Goal: Transaction & Acquisition: Purchase product/service

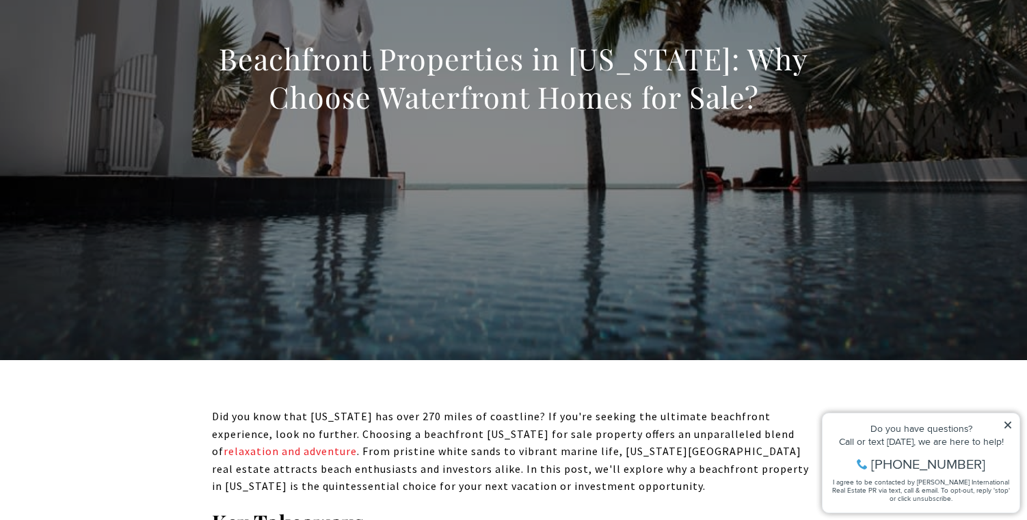
scroll to position [70, 0]
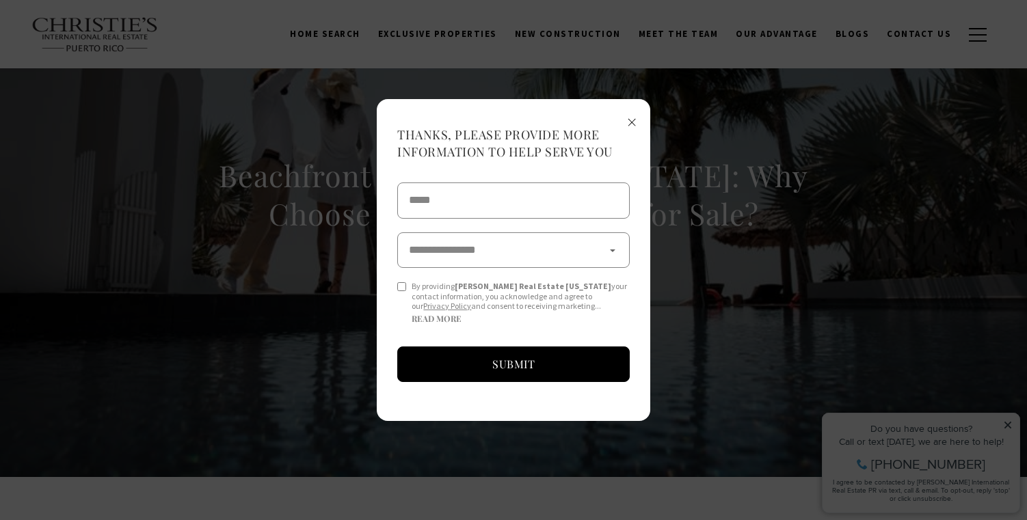
click at [643, 119] on div "**********" at bounding box center [514, 260] width 274 height 323
click at [629, 120] on span "×" at bounding box center [632, 121] width 10 height 25
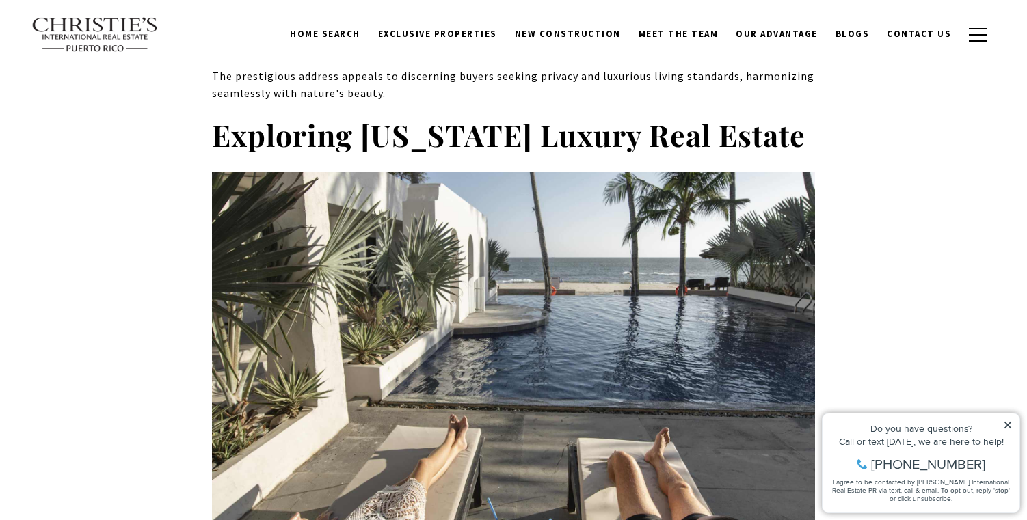
scroll to position [6584, 0]
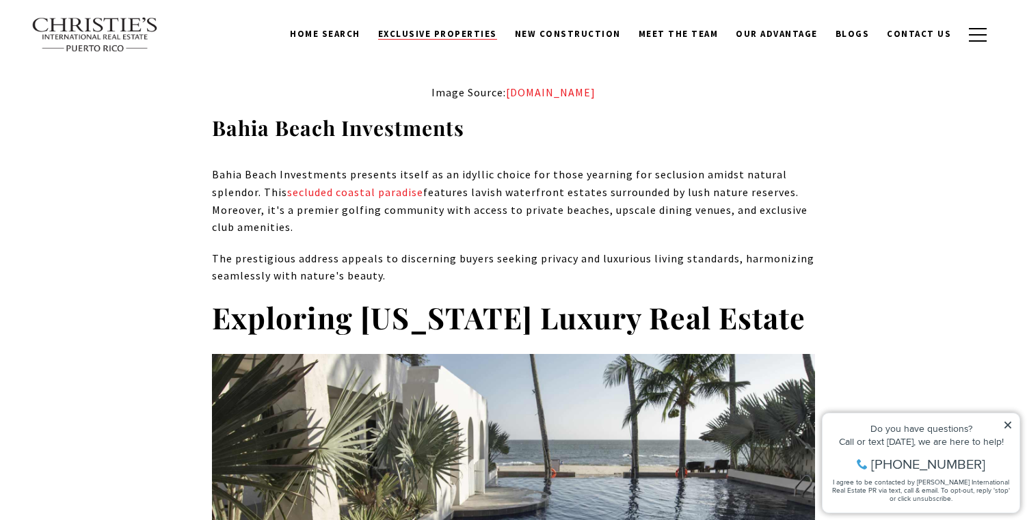
click at [478, 29] on span "Exclusive Properties" at bounding box center [437, 34] width 119 height 12
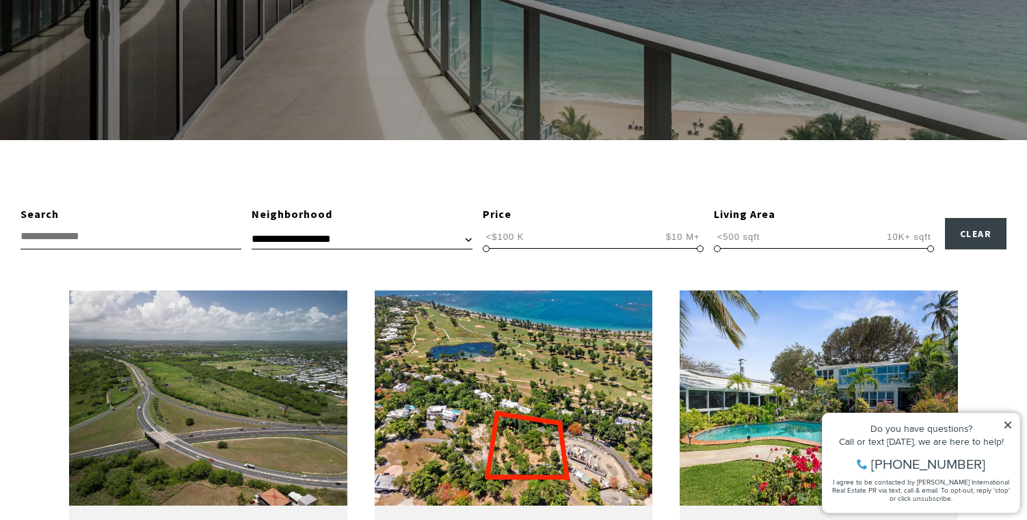
scroll to position [308, 0]
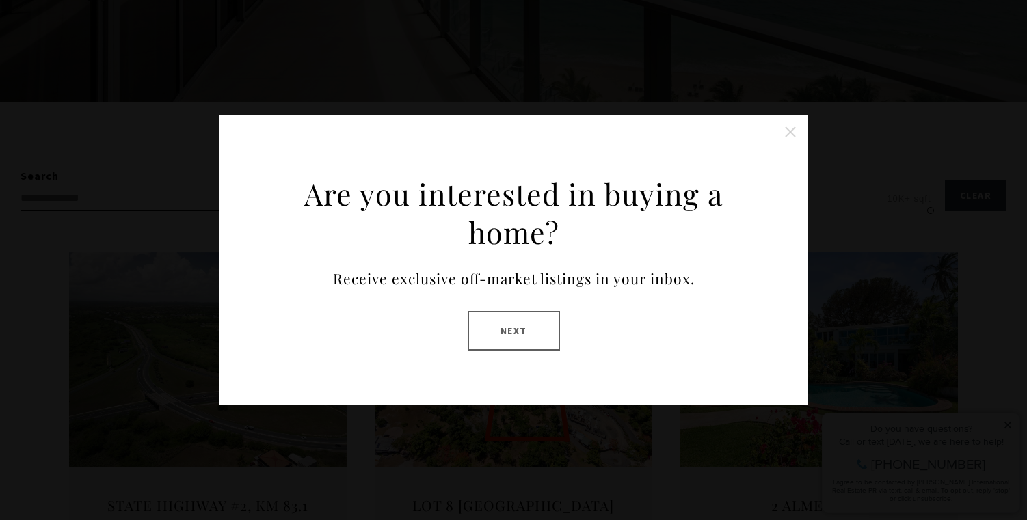
click at [539, 323] on button "Next" at bounding box center [514, 331] width 92 height 40
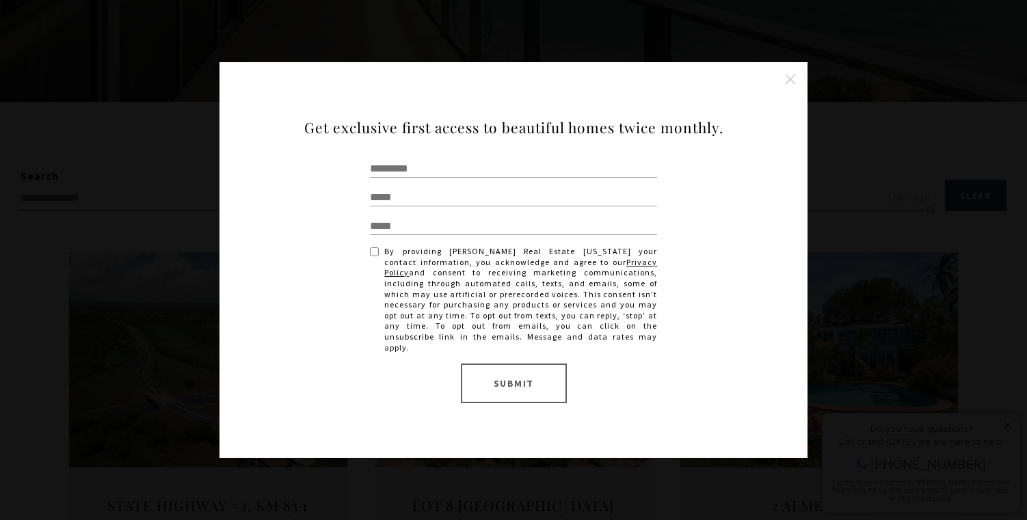
click at [542, 377] on button "Submit" at bounding box center [514, 384] width 106 height 40
click at [784, 79] on button "Close this option" at bounding box center [790, 79] width 27 height 27
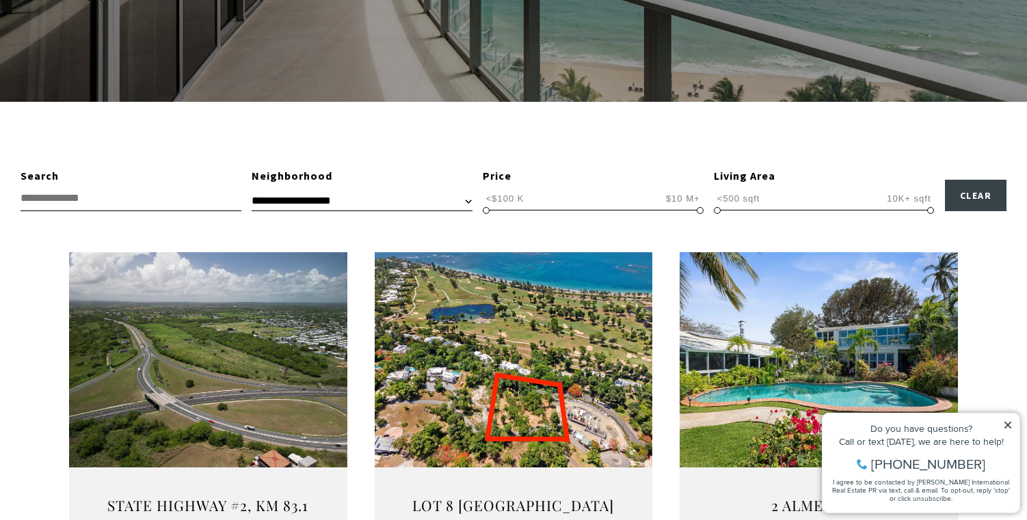
click at [72, 201] on input "text" at bounding box center [131, 198] width 221 height 25
type input "*"
type input "**********"
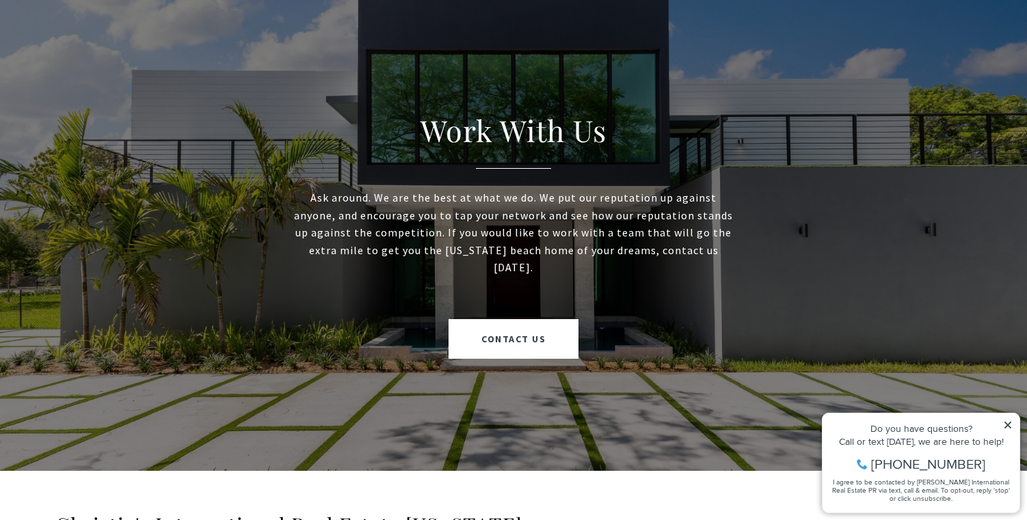
scroll to position [920, 0]
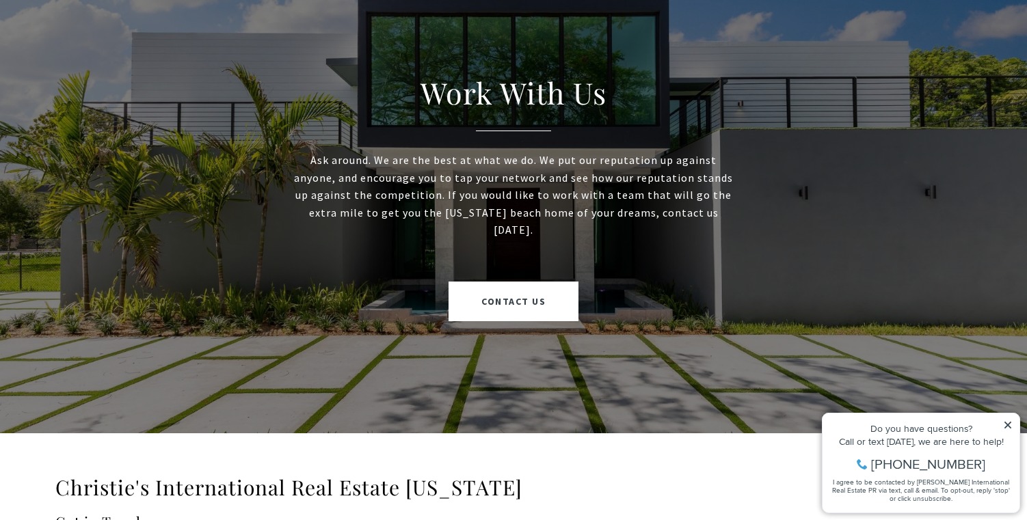
scroll to position [898, 0]
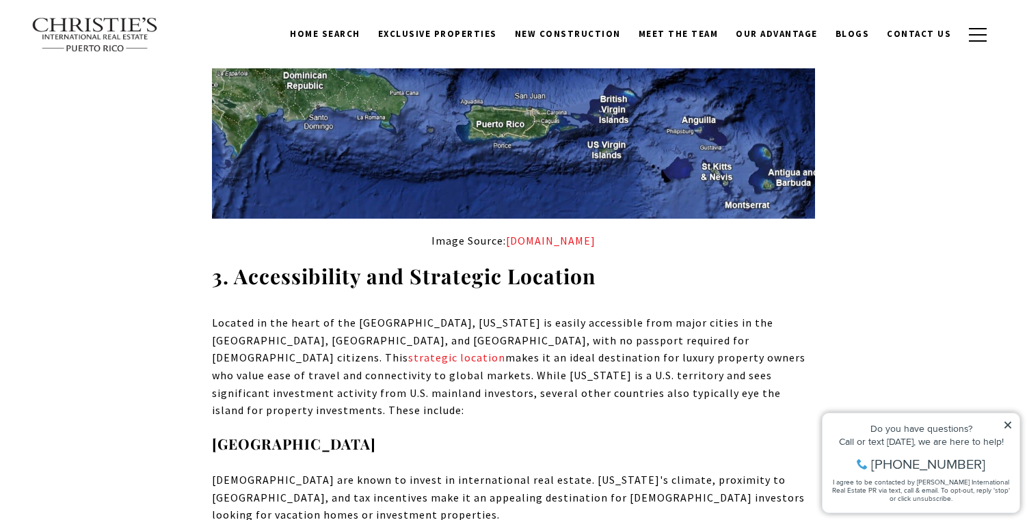
scroll to position [3573, 0]
